Goal: Find specific page/section: Find specific page/section

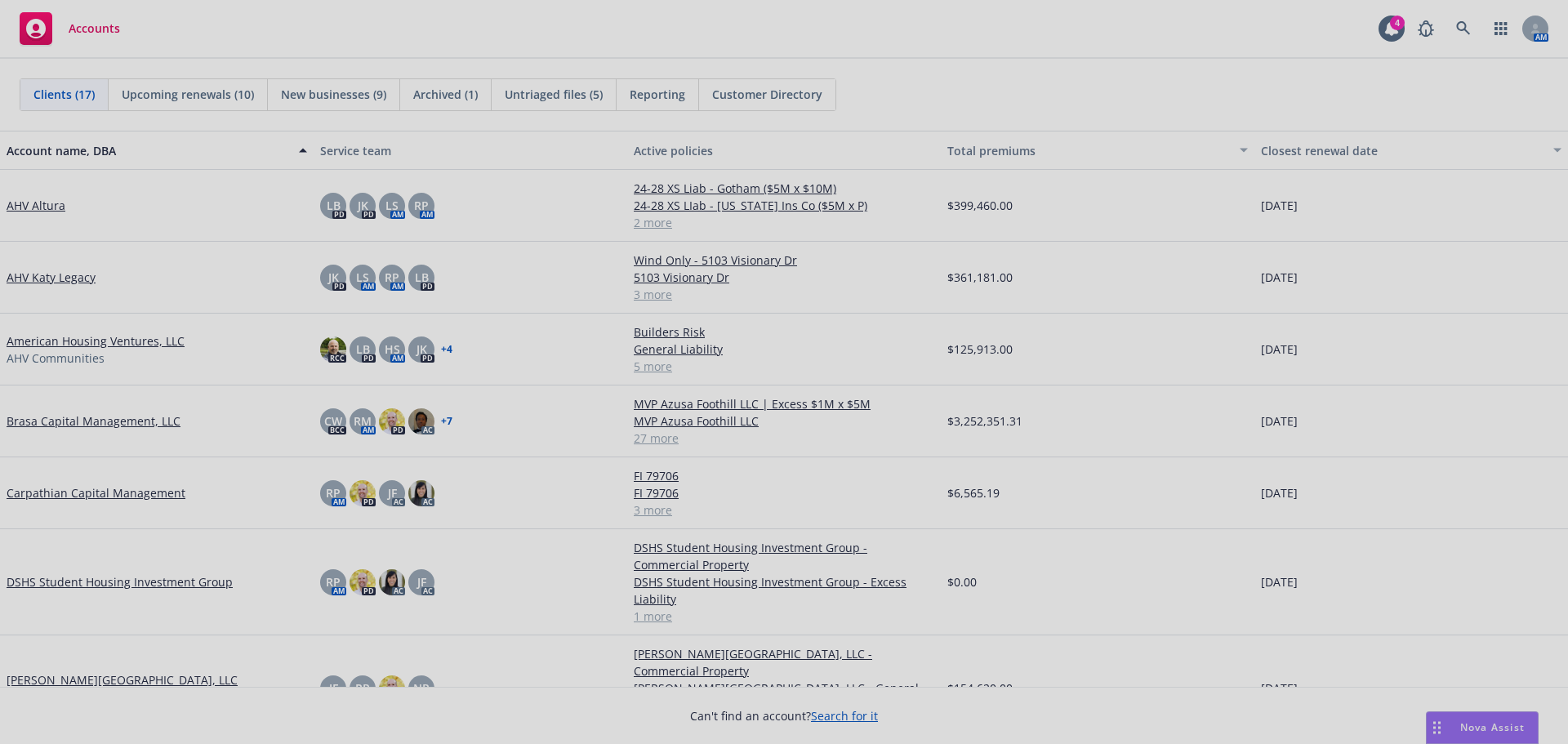
click at [1265, 307] on div at bounding box center [784, 372] width 1568 height 744
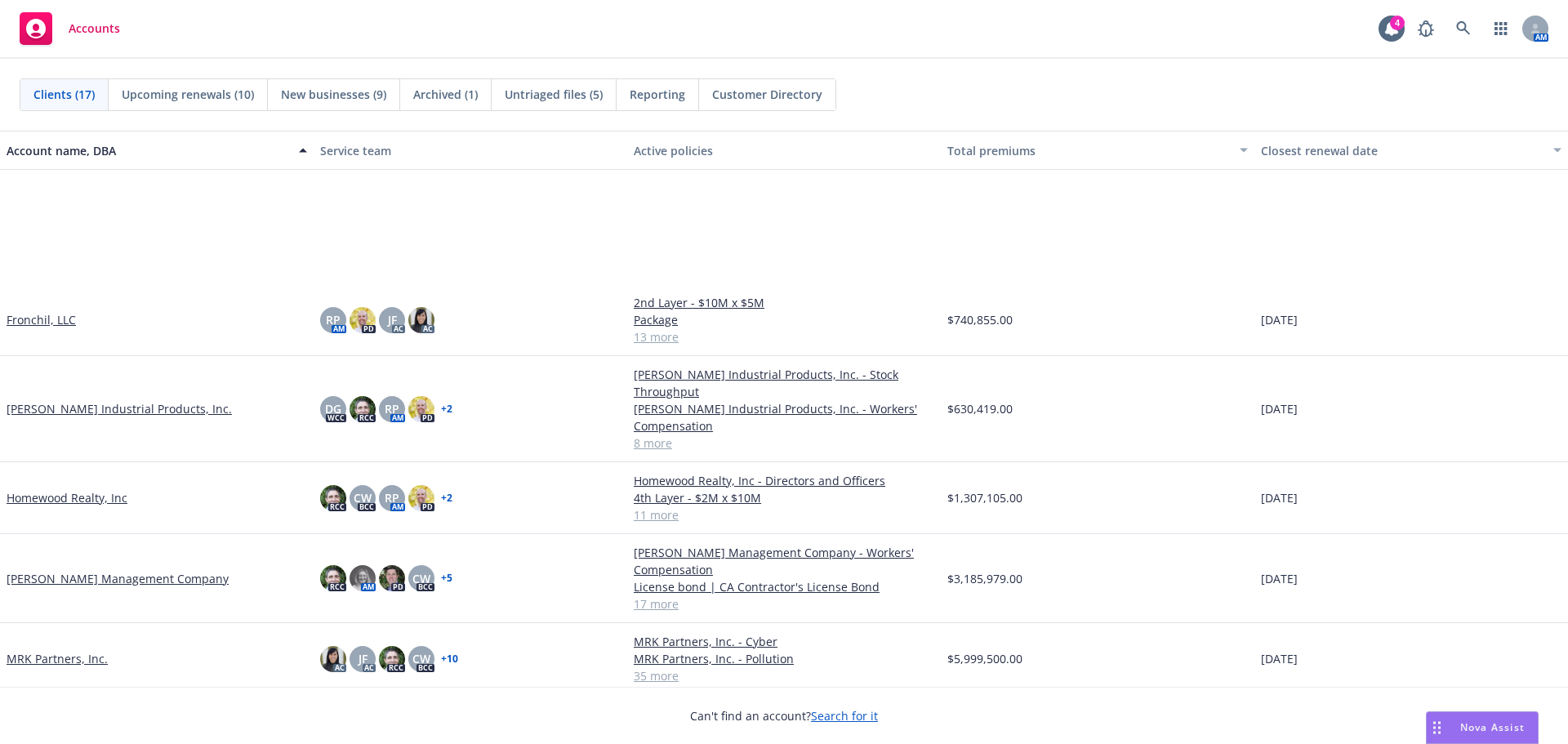
scroll to position [653, 0]
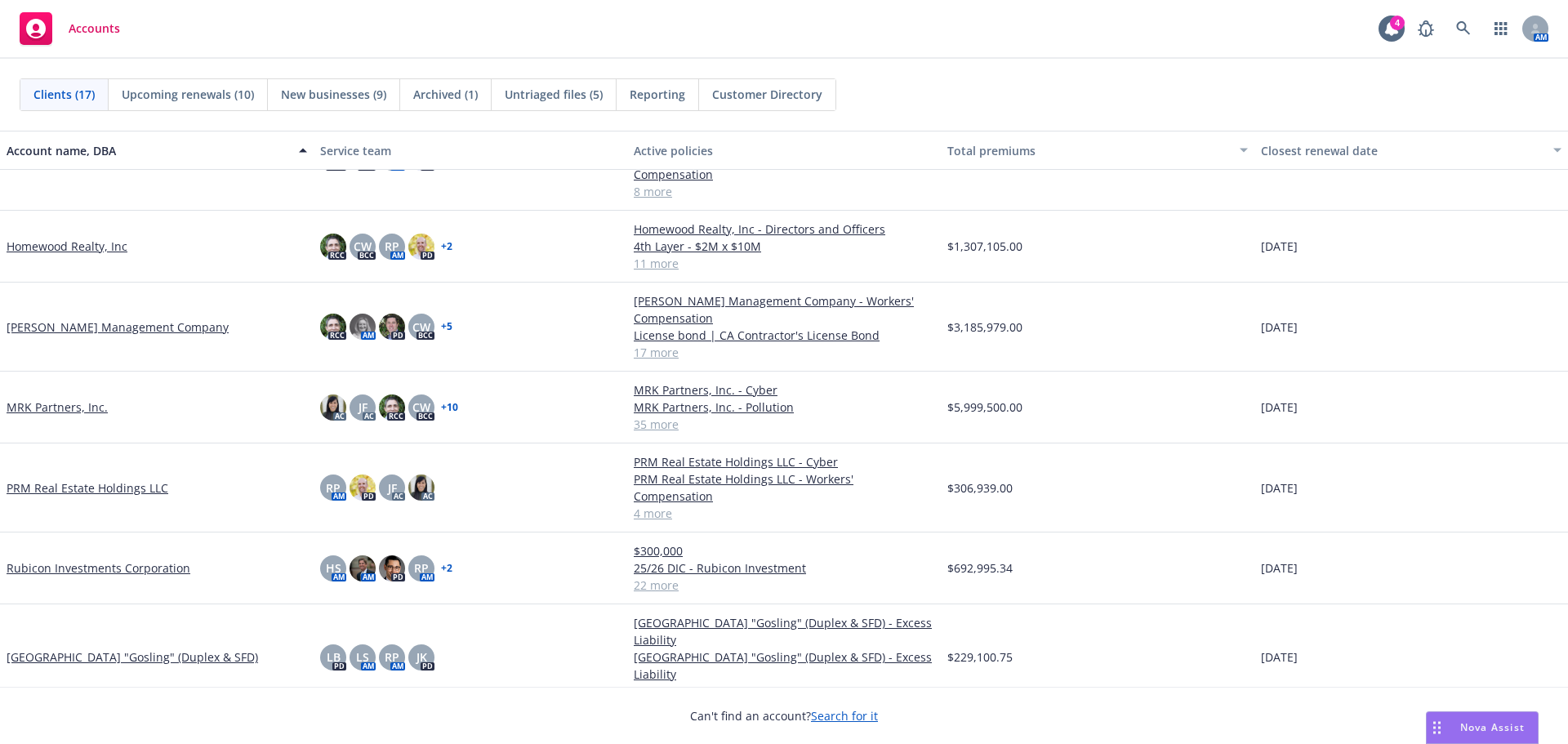
click at [50, 318] on link "[PERSON_NAME] Management Company" at bounding box center [117, 326] width 222 height 17
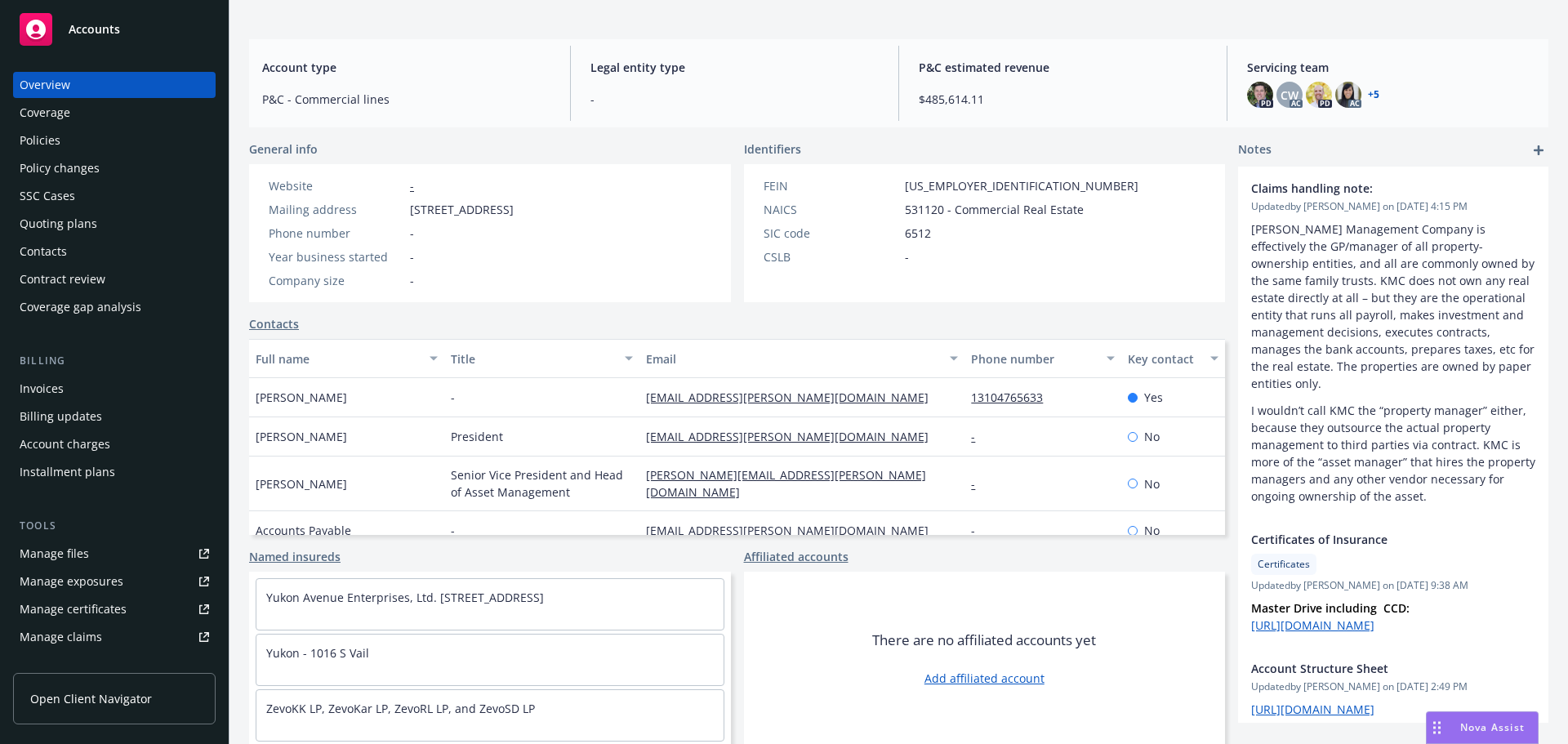
scroll to position [134, 0]
click at [1454, 729] on div "Nova Assist" at bounding box center [1492, 727] width 91 height 14
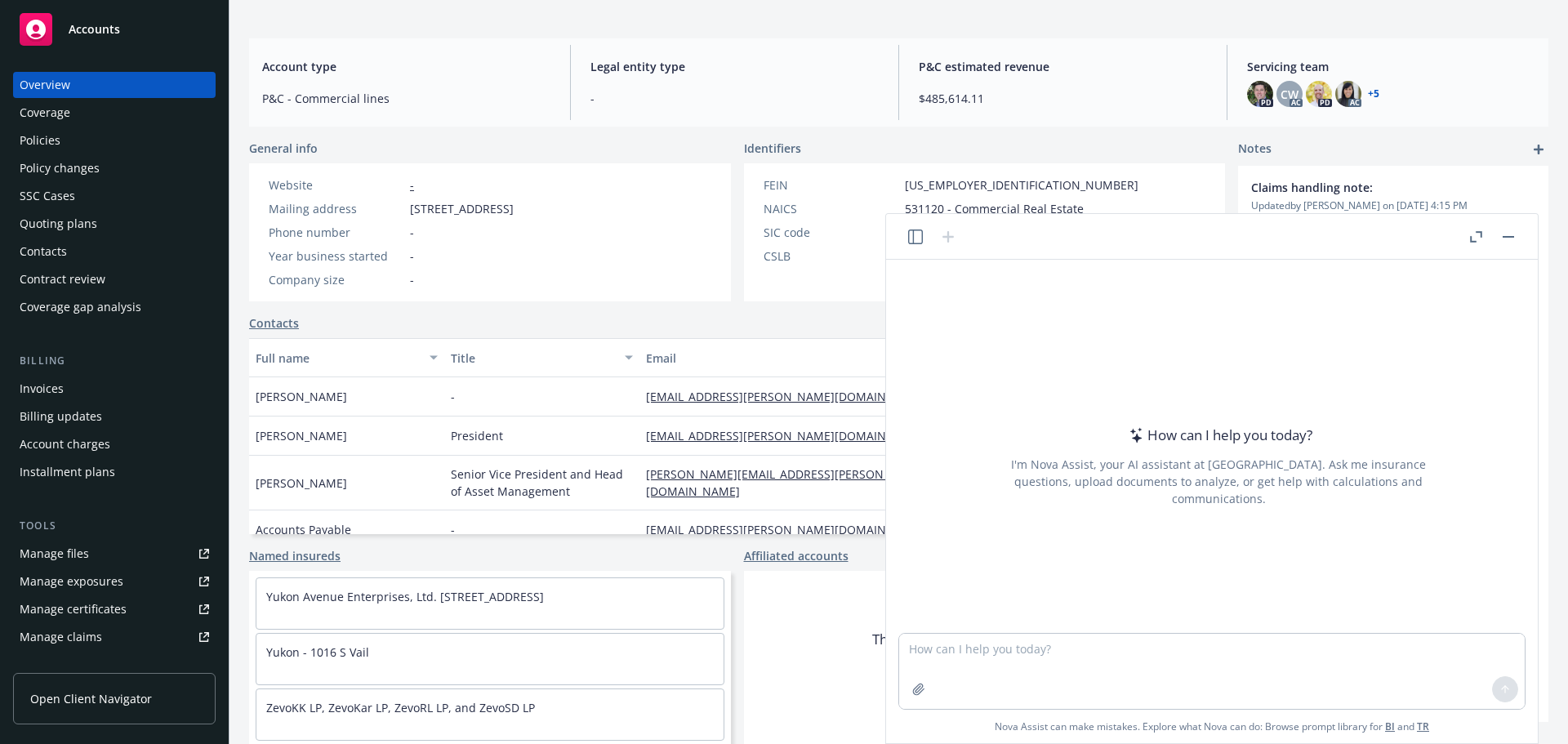
click at [82, 217] on div "Quoting plans" at bounding box center [58, 224] width 78 height 27
